Goal: Task Accomplishment & Management: Use online tool/utility

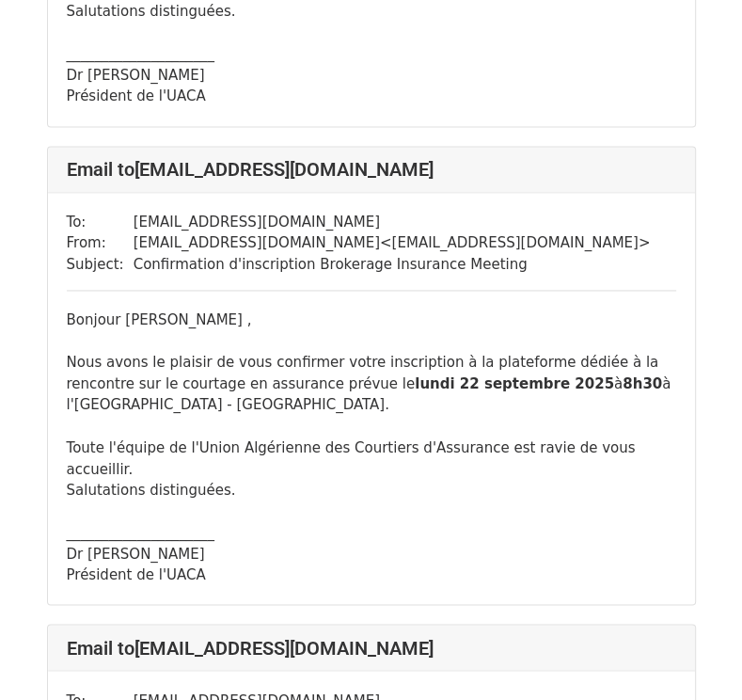
scroll to position [1447, 0]
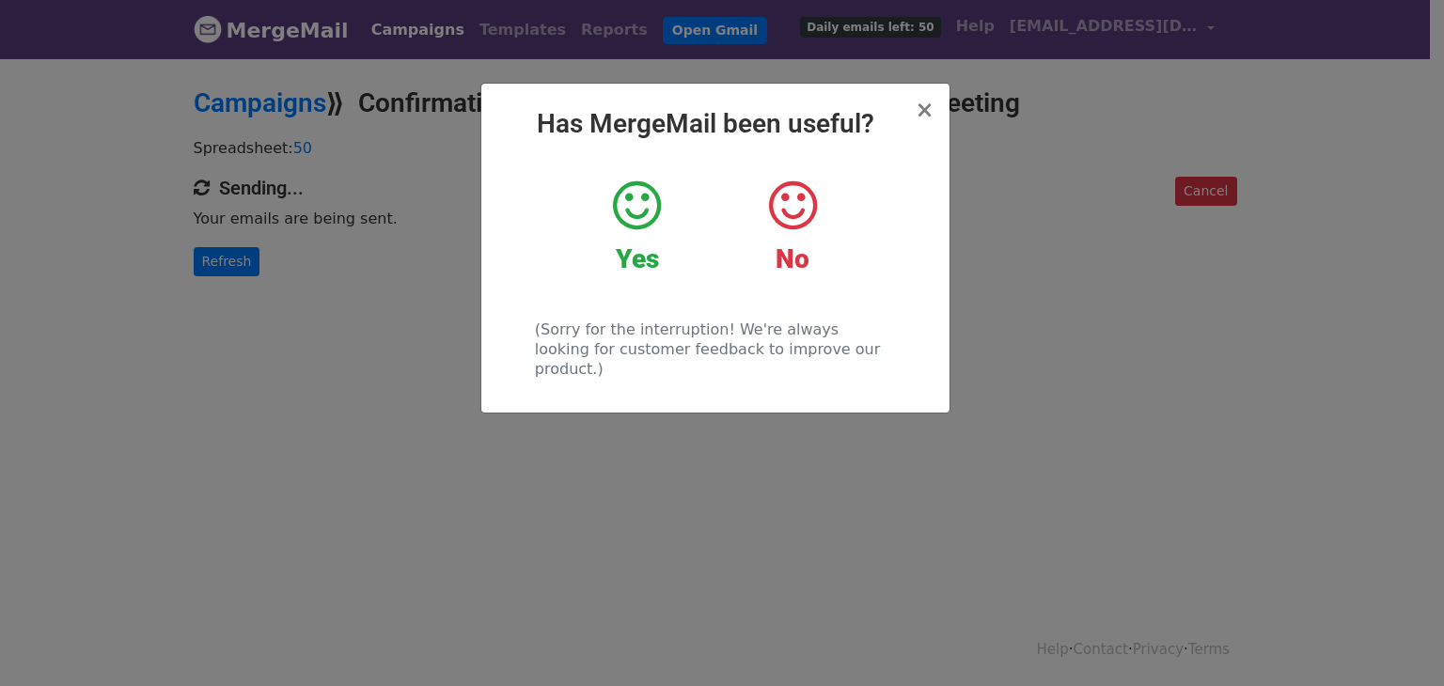
click at [647, 202] on icon at bounding box center [637, 206] width 48 height 56
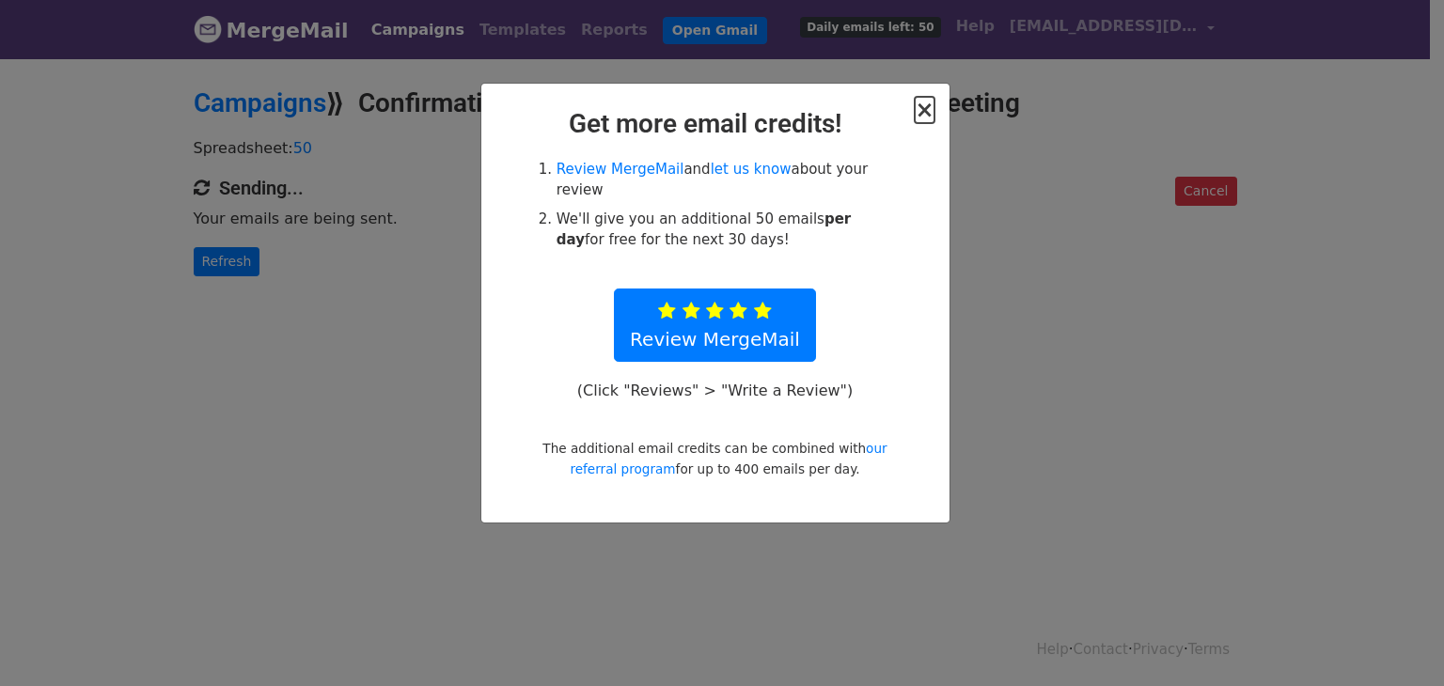
click at [927, 103] on span "×" at bounding box center [924, 110] width 19 height 26
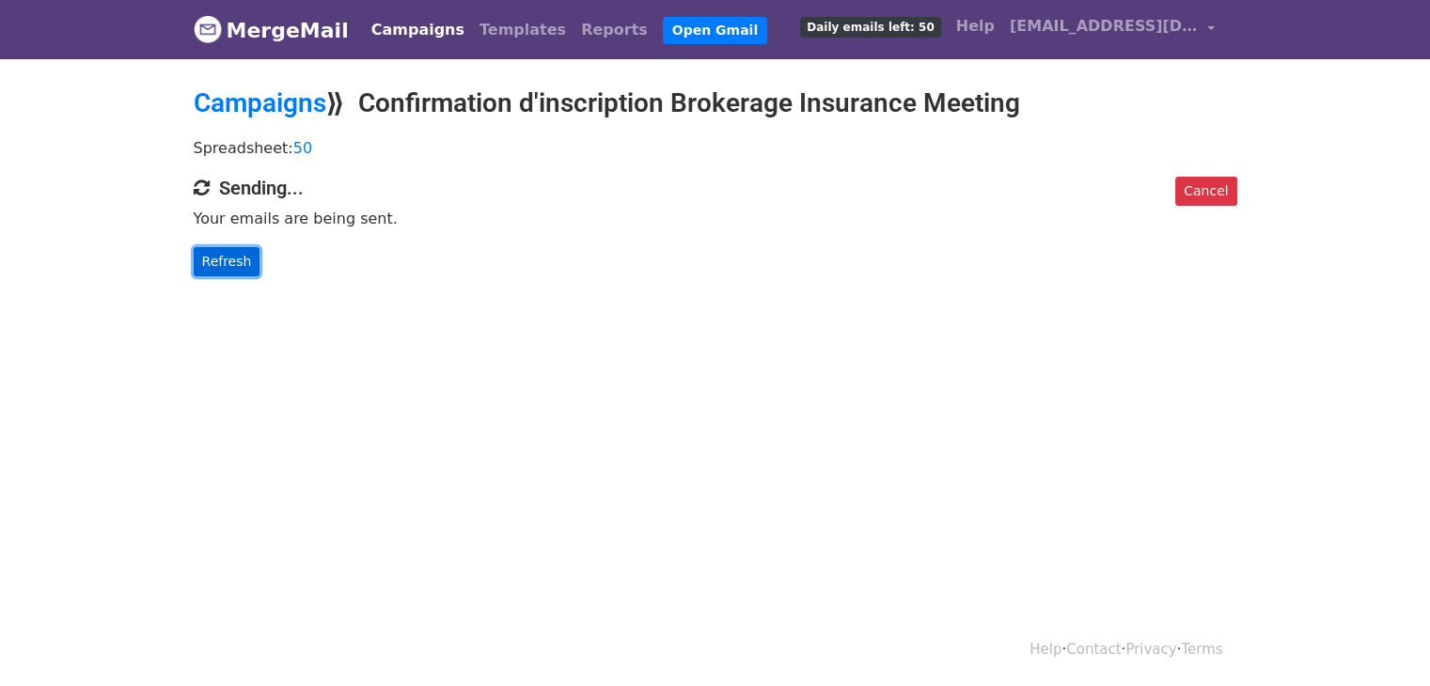
click at [235, 267] on link "Refresh" at bounding box center [227, 261] width 67 height 29
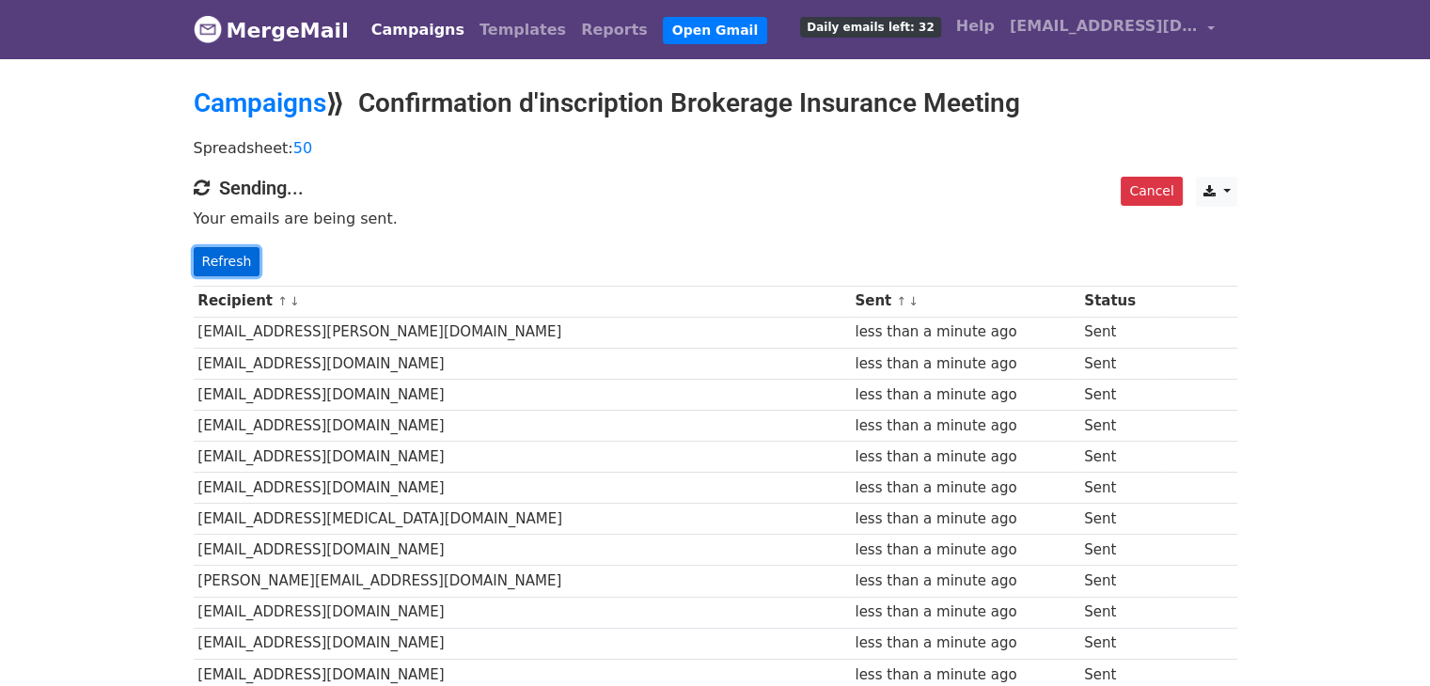
click at [243, 260] on link "Refresh" at bounding box center [227, 261] width 67 height 29
